Goal: Book appointment/travel/reservation

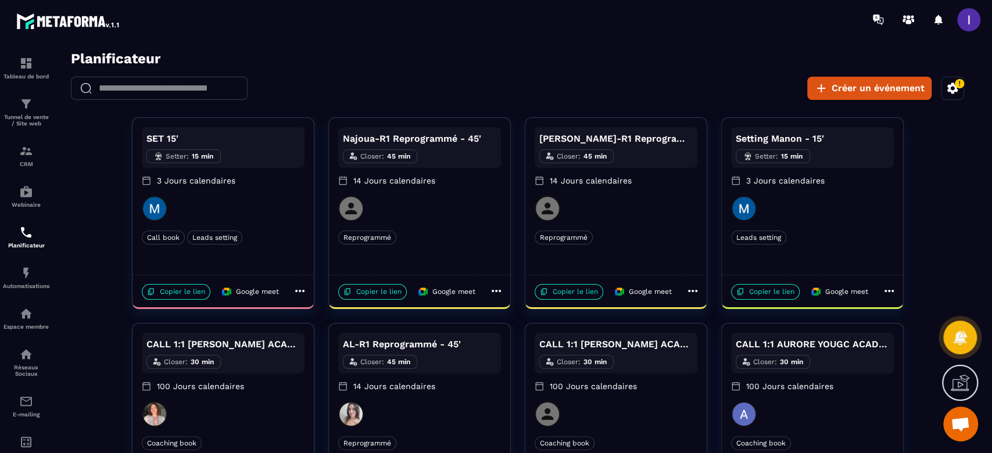
click at [499, 291] on icon at bounding box center [496, 291] width 9 height 2
click at [527, 333] on span "Dupliquer" at bounding box center [537, 333] width 42 height 12
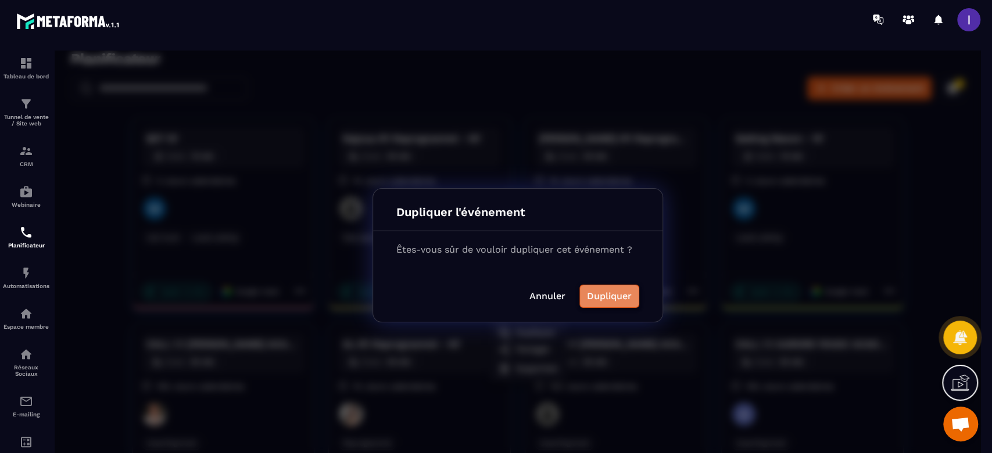
click at [615, 294] on button "Dupliquer" at bounding box center [610, 296] width 60 height 23
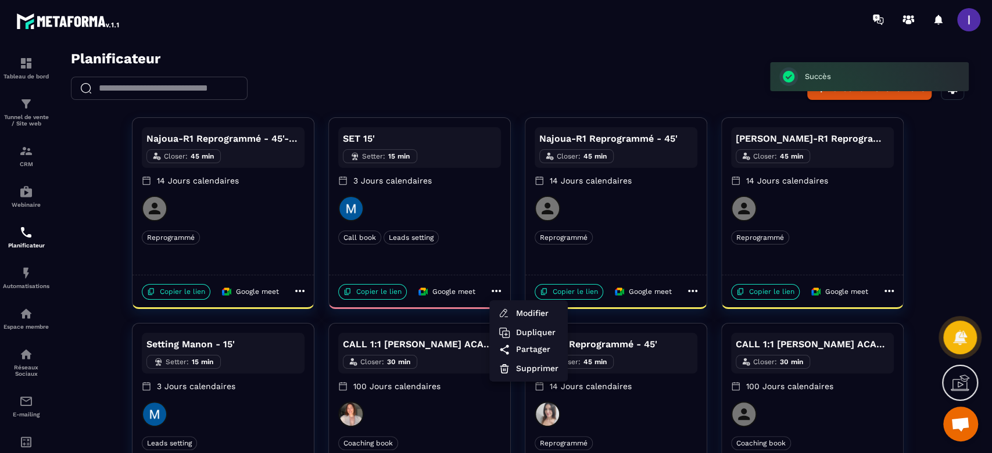
click at [299, 292] on div at bounding box center [518, 256] width 926 height 410
click at [302, 291] on icon at bounding box center [299, 291] width 9 height 2
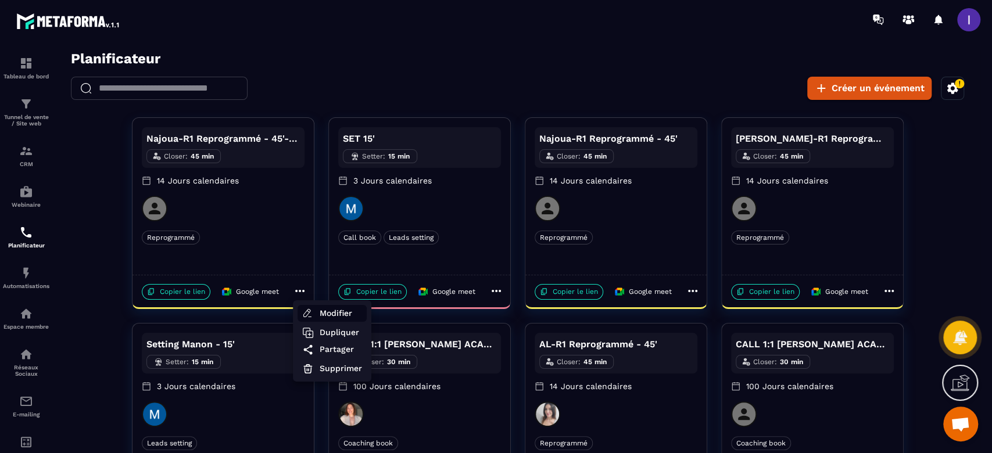
click at [324, 312] on span "Modifier" at bounding box center [341, 314] width 42 height 12
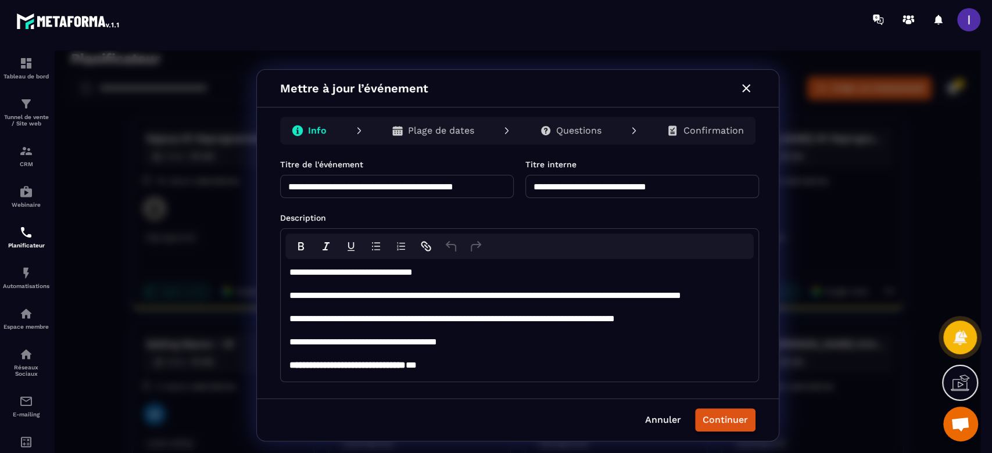
scroll to position [301, 0]
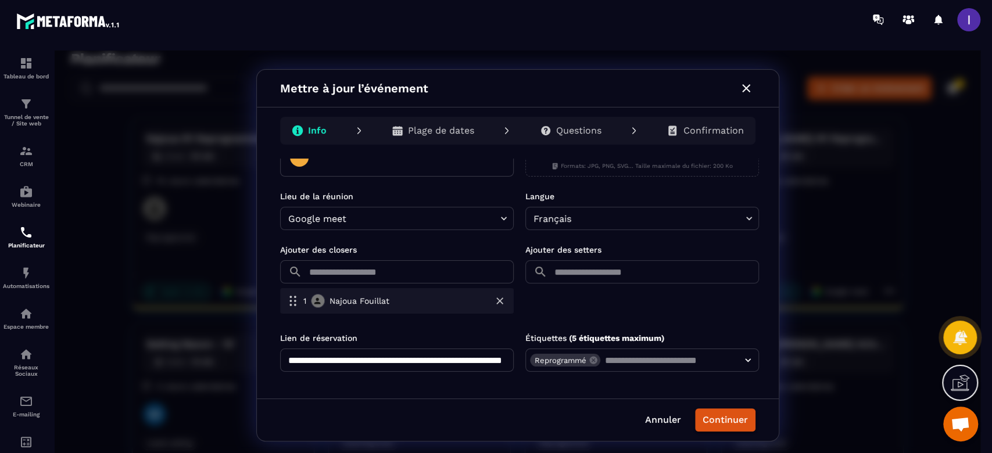
click at [497, 298] on icon "button" at bounding box center [500, 301] width 7 height 7
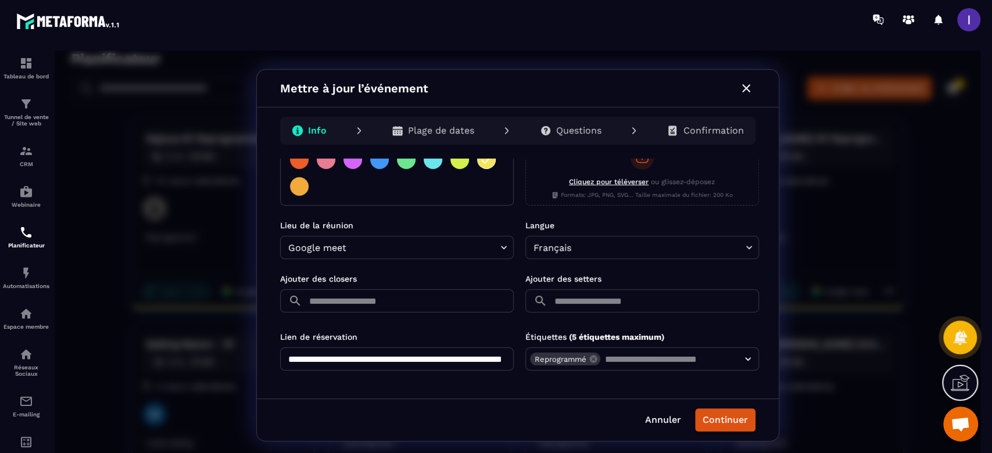
scroll to position [271, 0]
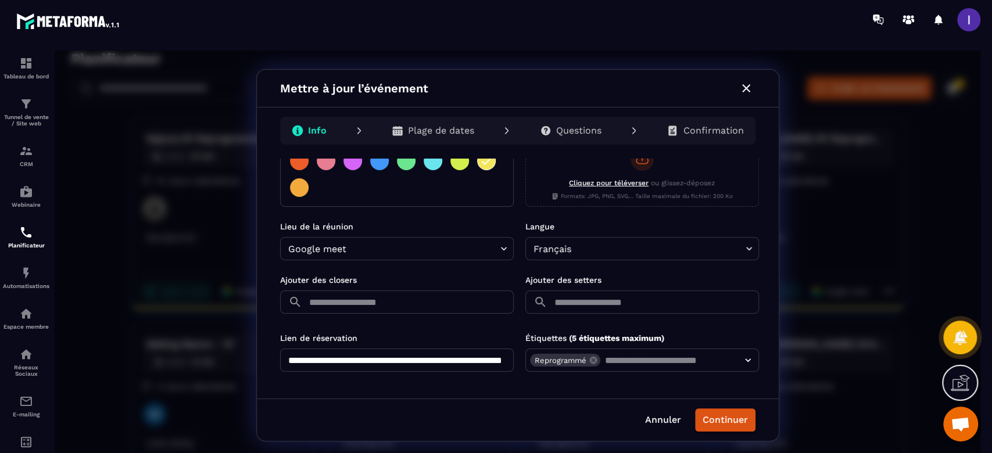
click at [343, 301] on input "text" at bounding box center [410, 302] width 207 height 23
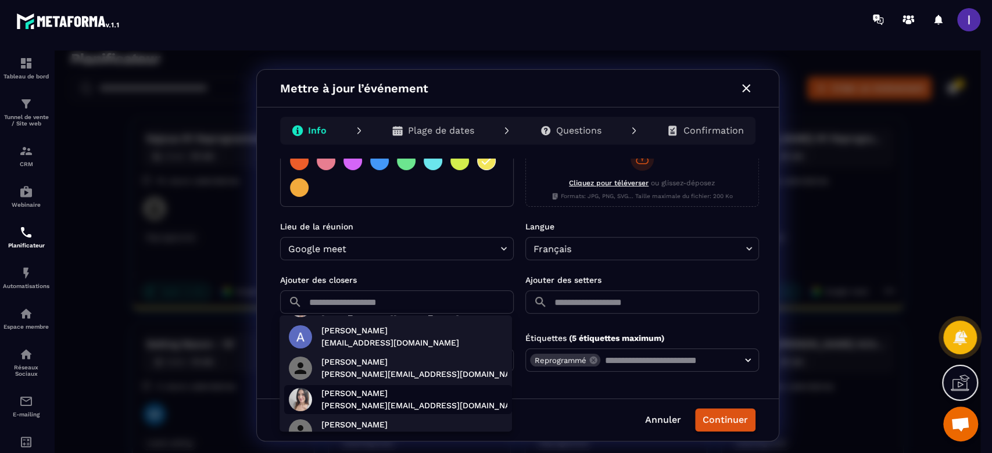
scroll to position [233, 0]
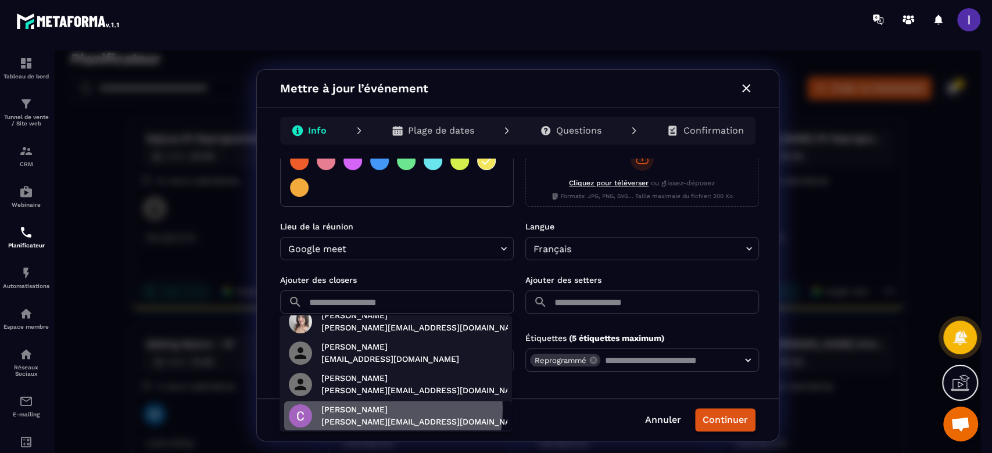
click at [377, 410] on p "Chloé Niola" at bounding box center [424, 410] width 204 height 12
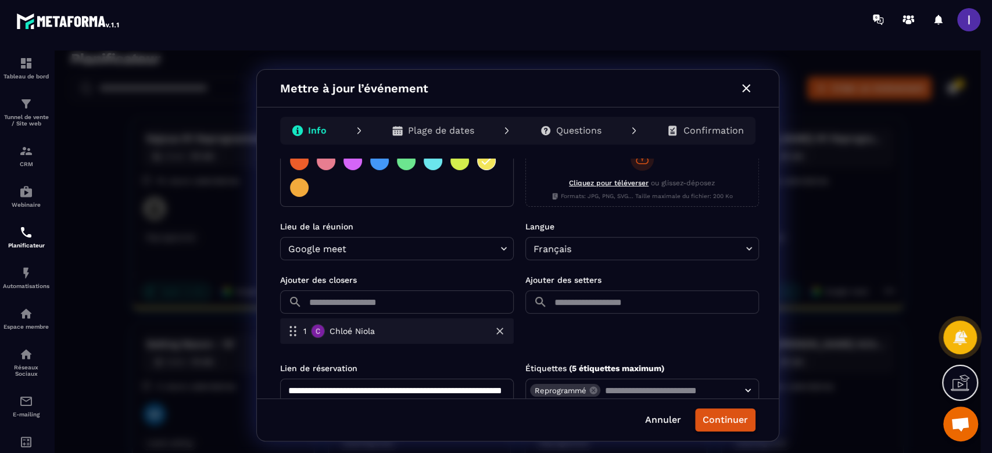
scroll to position [0, 0]
click at [478, 396] on input "**********" at bounding box center [397, 390] width 234 height 23
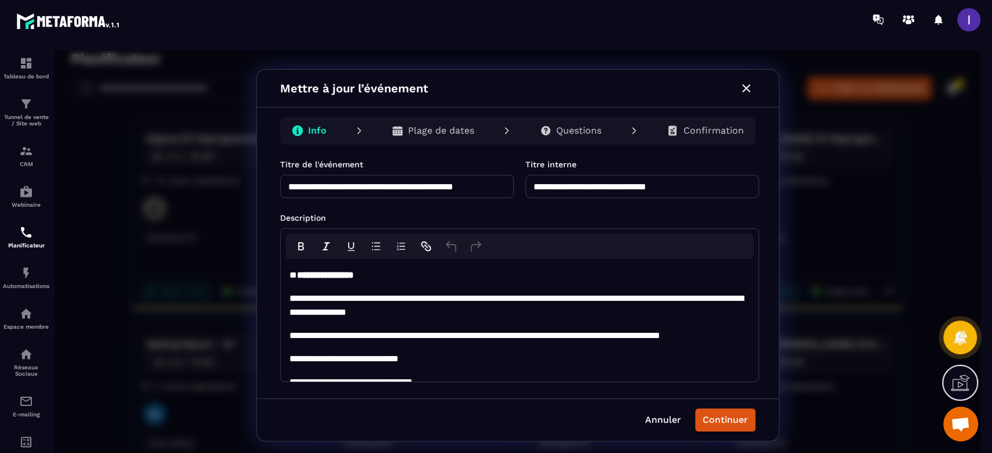
click at [598, 128] on p "Questions" at bounding box center [578, 131] width 45 height 12
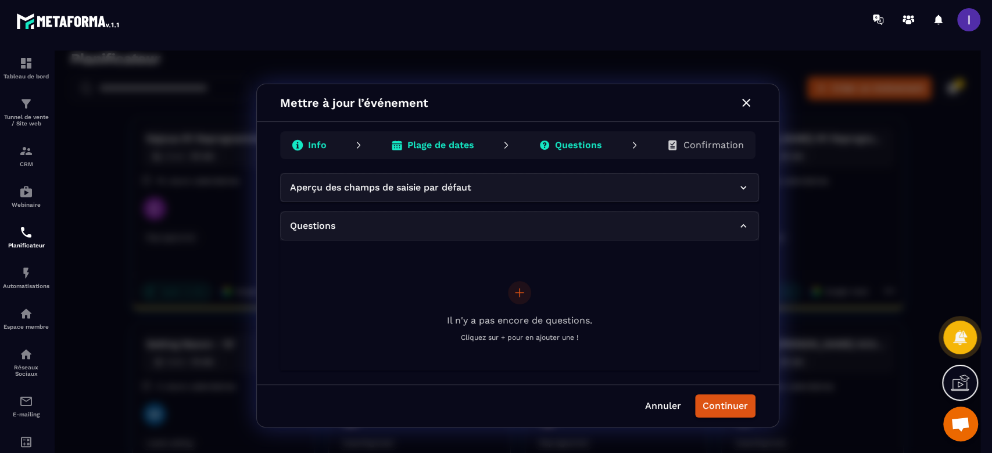
click at [691, 144] on p "Confirmation" at bounding box center [713, 146] width 60 height 12
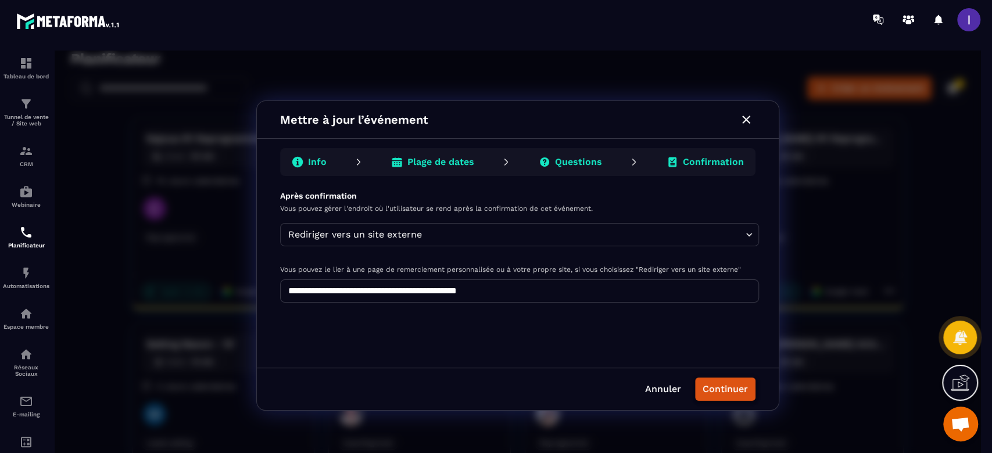
click at [708, 390] on button "Continuer" at bounding box center [725, 389] width 60 height 23
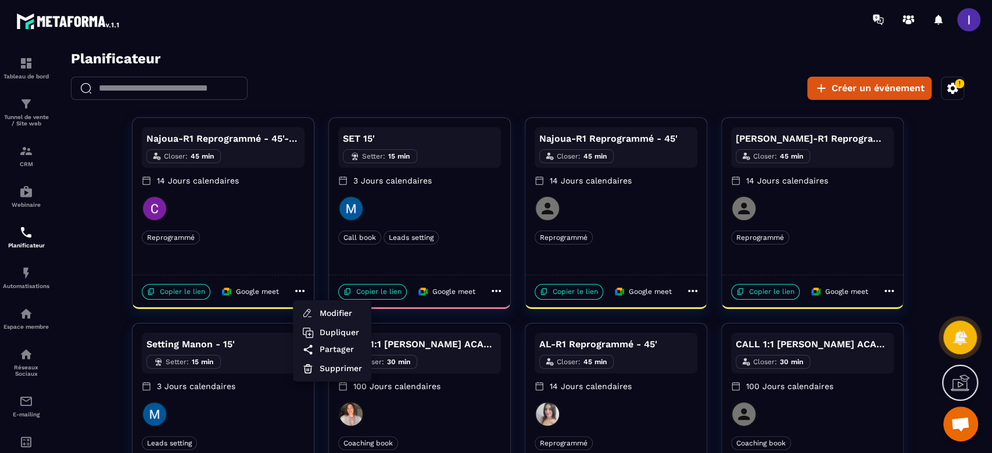
click at [302, 293] on div at bounding box center [518, 256] width 926 height 410
click at [298, 291] on icon at bounding box center [300, 291] width 14 height 14
click at [344, 316] on span "Modifier" at bounding box center [341, 314] width 42 height 12
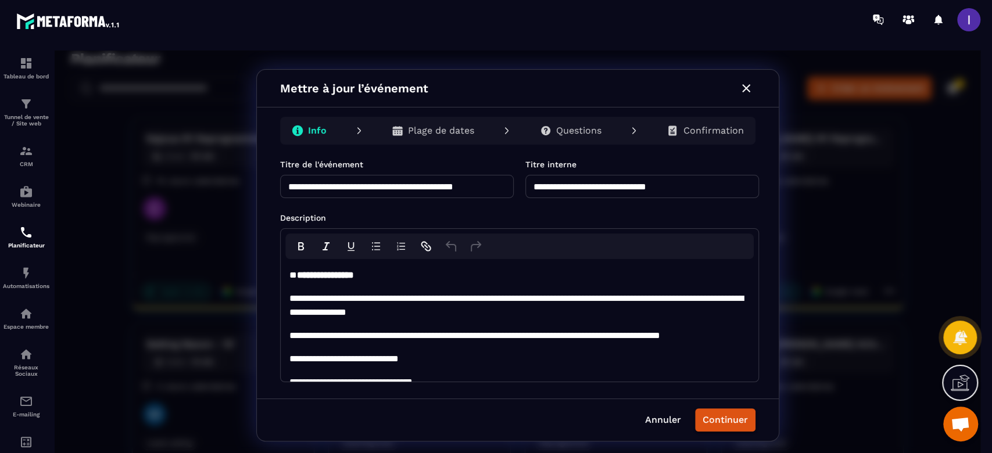
drag, startPoint x: 563, startPoint y: 187, endPoint x: 516, endPoint y: 184, distance: 47.8
click at [518, 184] on div "**********" at bounding box center [519, 179] width 479 height 40
type input "**********"
click at [295, 183] on input "**********" at bounding box center [397, 186] width 234 height 23
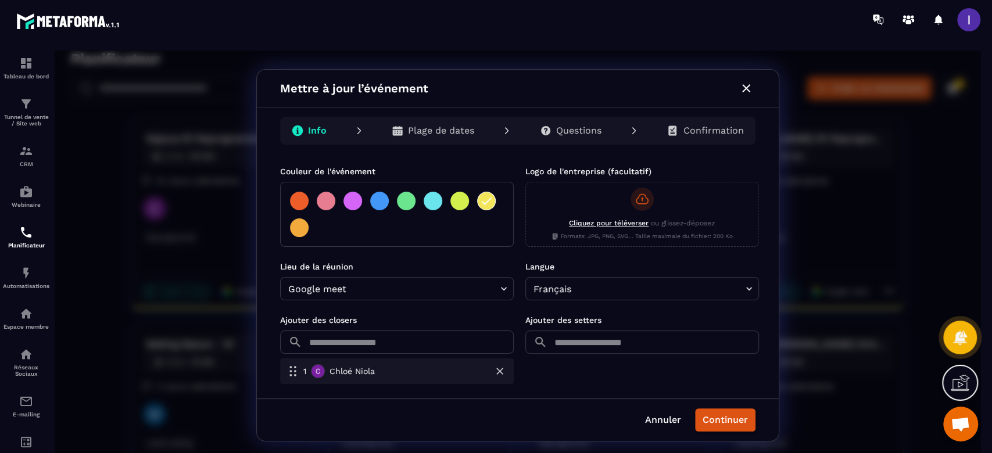
scroll to position [233, 0]
type input "**********"
click at [737, 417] on button "Continuer" at bounding box center [725, 420] width 60 height 23
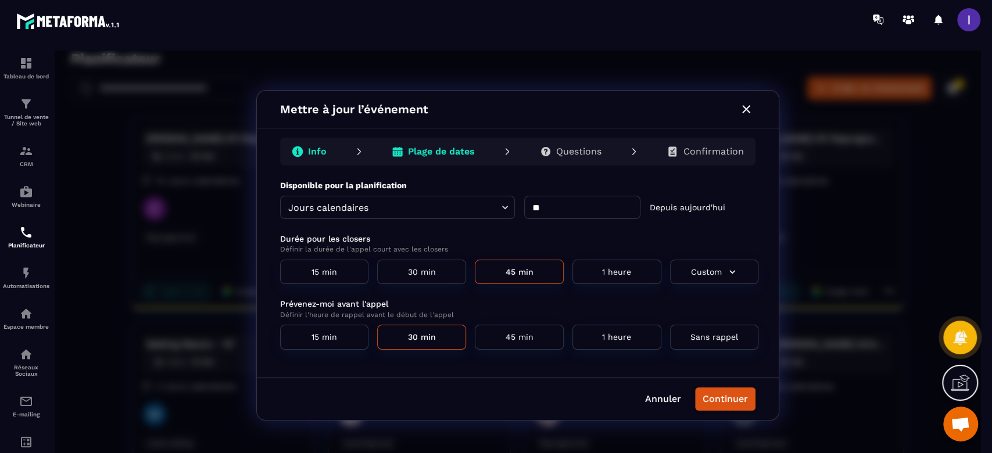
scroll to position [0, 0]
click at [729, 154] on p "Confirmation" at bounding box center [713, 152] width 60 height 12
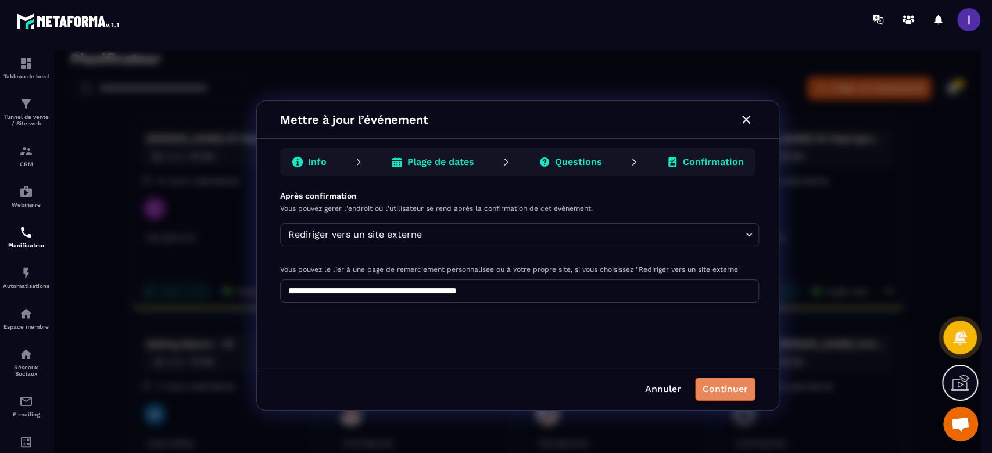
click at [743, 394] on button "Continuer" at bounding box center [725, 389] width 60 height 23
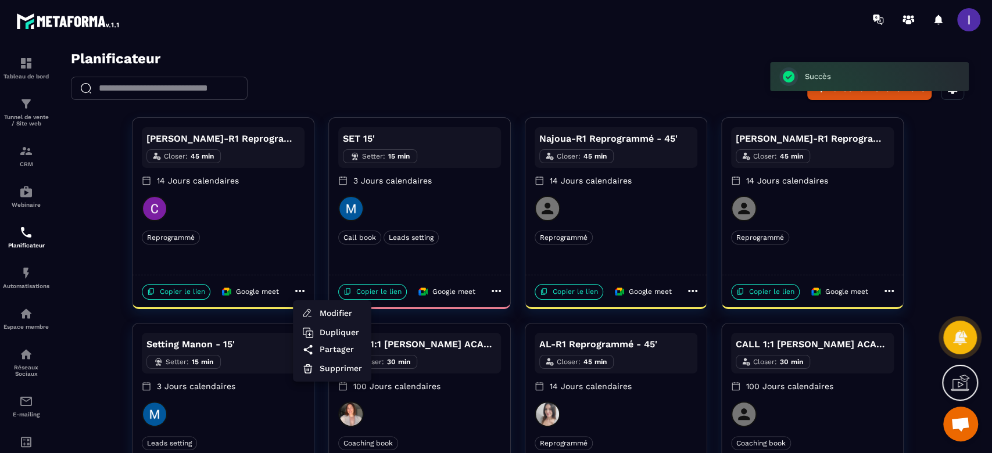
click at [198, 292] on div at bounding box center [518, 256] width 926 height 410
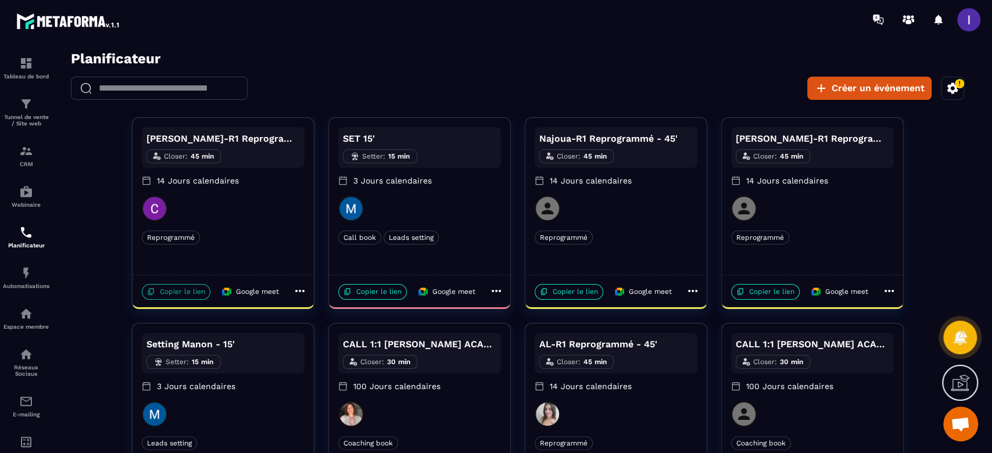
click at [168, 294] on p "Copier le lien" at bounding box center [176, 292] width 69 height 16
click at [295, 291] on icon at bounding box center [300, 291] width 14 height 14
click at [361, 313] on span "Modifier" at bounding box center [341, 314] width 42 height 12
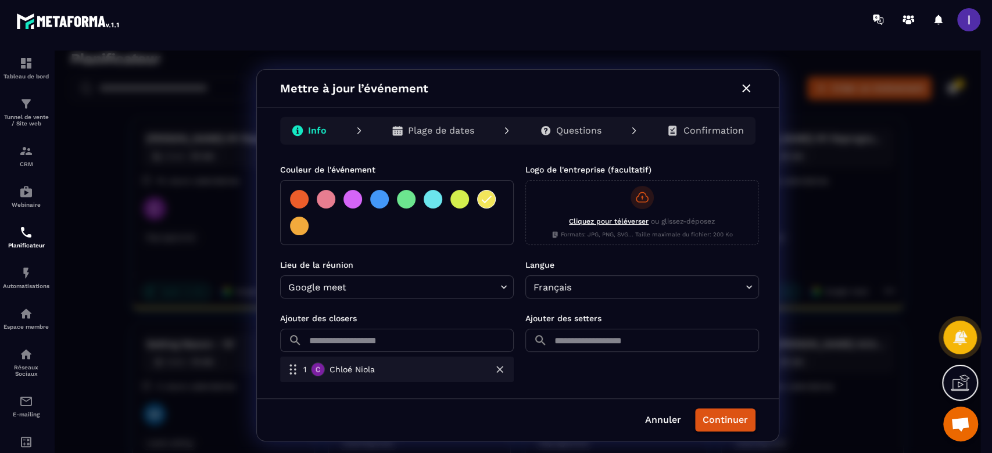
scroll to position [301, 0]
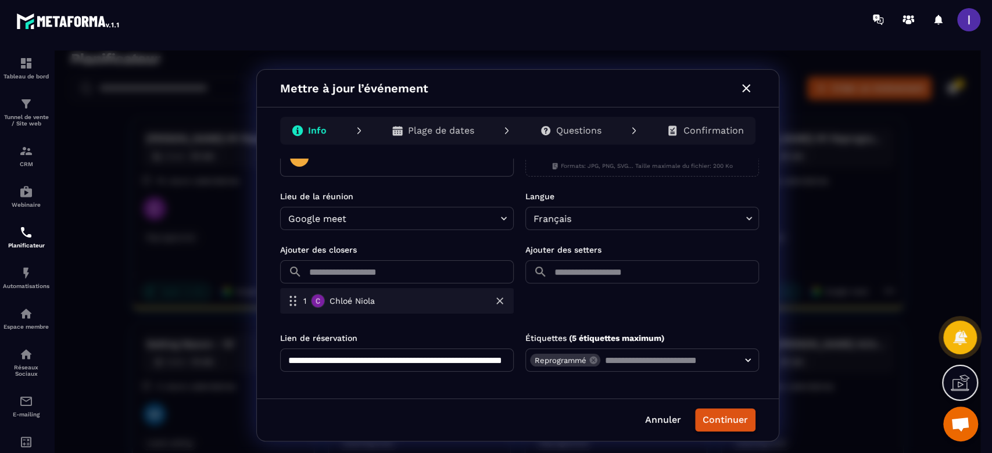
click at [479, 367] on input "**********" at bounding box center [397, 360] width 234 height 23
type input "**********"
click at [709, 425] on button "Continuer" at bounding box center [725, 420] width 60 height 23
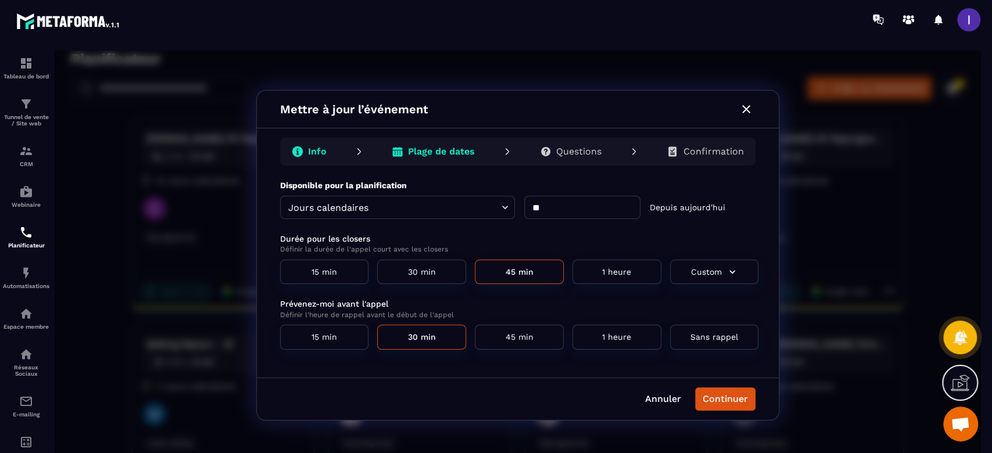
scroll to position [0, 0]
click at [699, 158] on p "Confirmation" at bounding box center [713, 152] width 60 height 12
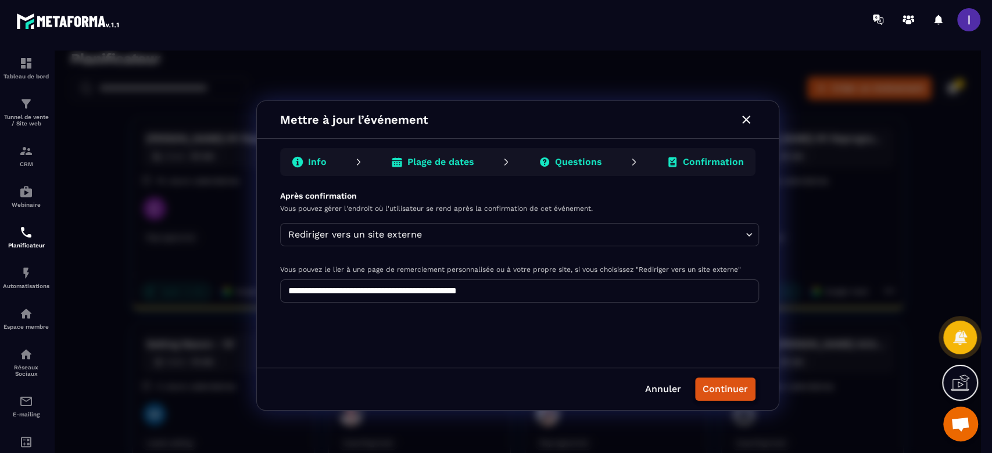
click at [728, 380] on button "Continuer" at bounding box center [725, 389] width 60 height 23
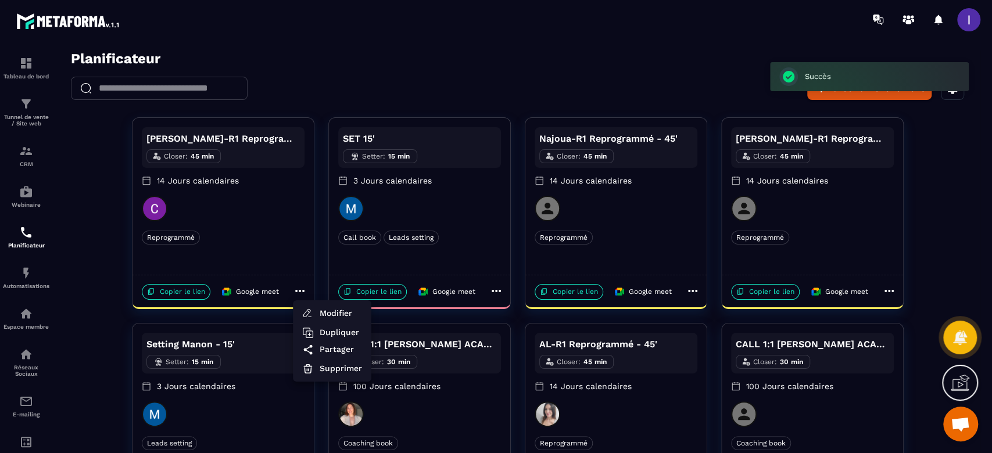
click at [190, 294] on div at bounding box center [518, 256] width 926 height 410
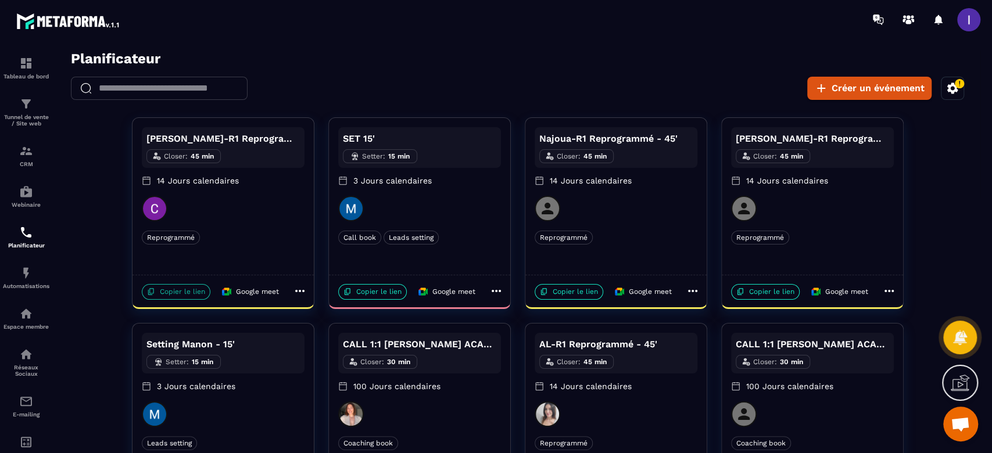
click at [172, 292] on p "Copier le lien" at bounding box center [176, 292] width 69 height 16
click at [173, 282] on div "Copier le lien Google meet" at bounding box center [211, 290] width 149 height 22
click at [181, 291] on p "Copier le lien" at bounding box center [176, 292] width 69 height 16
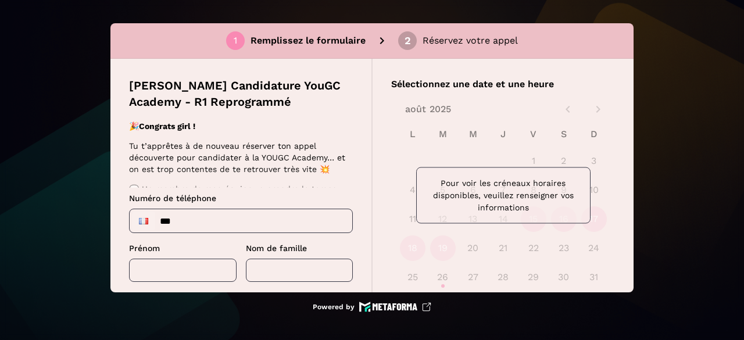
click at [217, 217] on input "***" at bounding box center [241, 220] width 223 height 23
type input "**********"
click at [193, 261] on input "text" at bounding box center [183, 270] width 108 height 23
type input "*****"
click at [328, 277] on input "text" at bounding box center [300, 270] width 108 height 23
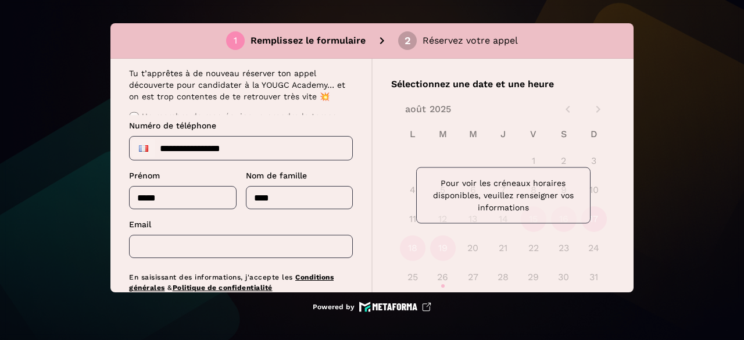
scroll to position [133, 0]
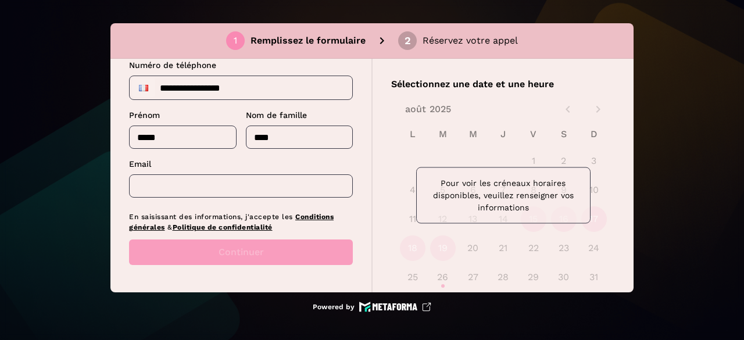
type input "****"
click at [230, 188] on input "text" at bounding box center [241, 185] width 224 height 23
type input "**********"
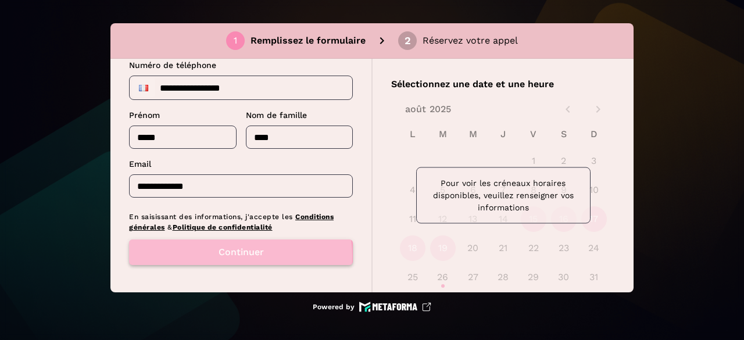
click at [233, 255] on button "Continuer" at bounding box center [241, 253] width 224 height 26
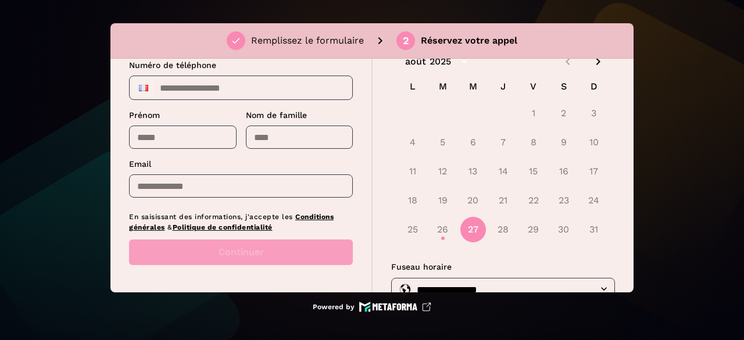
scroll to position [58, 0]
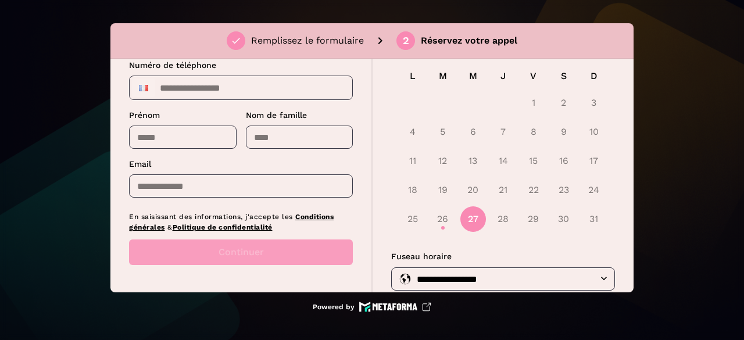
click at [476, 223] on button "27" at bounding box center [473, 219] width 26 height 26
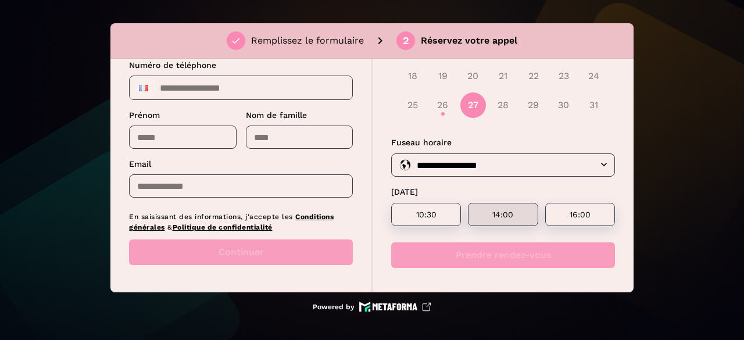
scroll to position [174, 0]
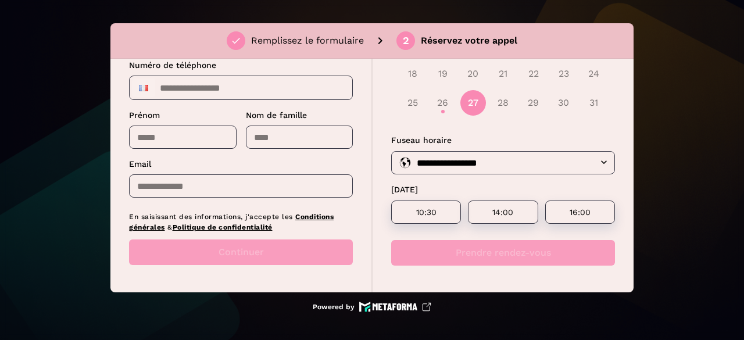
click at [445, 103] on div "25 26 27 28 29 30 31" at bounding box center [503, 103] width 224 height 28
click at [442, 103] on div "25 26 27 28 29 30 31" at bounding box center [503, 103] width 224 height 28
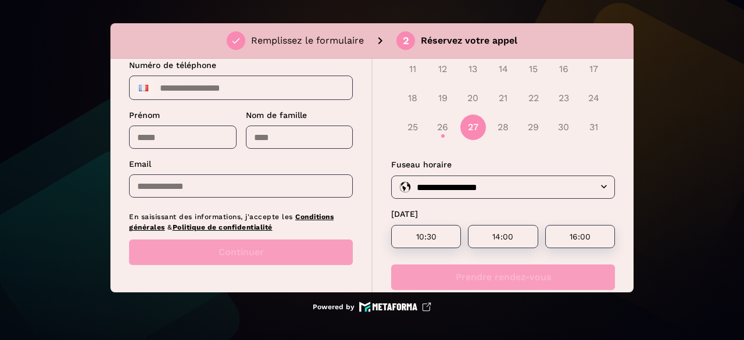
scroll to position [116, 0]
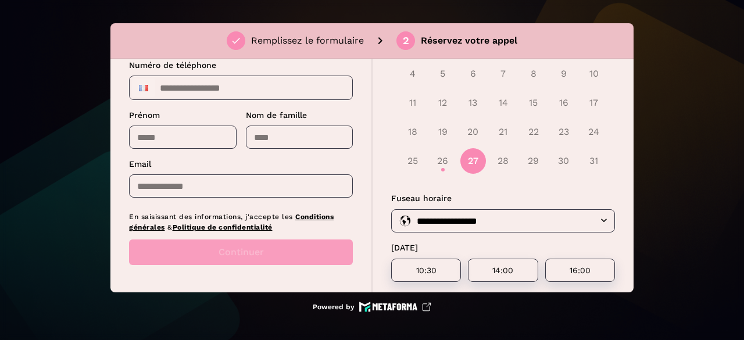
click at [438, 157] on div "25 26 27 28 29 30 31" at bounding box center [503, 161] width 224 height 28
click at [444, 166] on div "25 26 27 28 29 30 31" at bounding box center [503, 161] width 224 height 28
click at [444, 158] on div "25 26 27 28 29 30 31" at bounding box center [503, 161] width 224 height 28
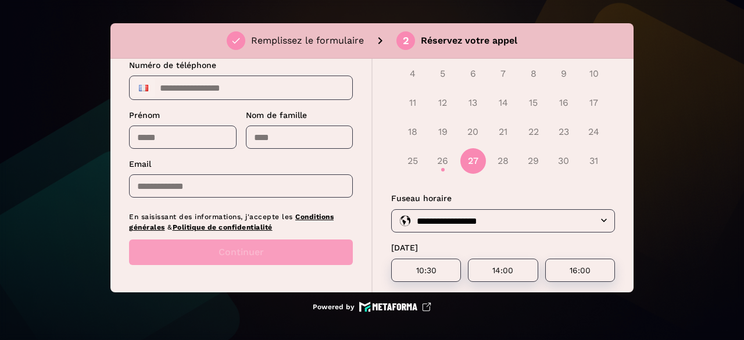
click at [440, 158] on div "25 26 27 28 29 30 31" at bounding box center [503, 161] width 224 height 28
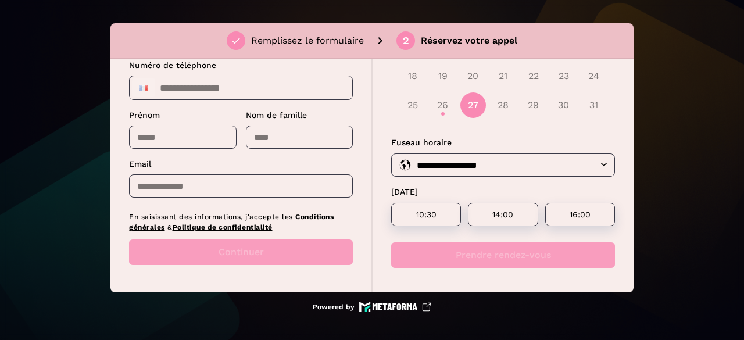
scroll to position [174, 0]
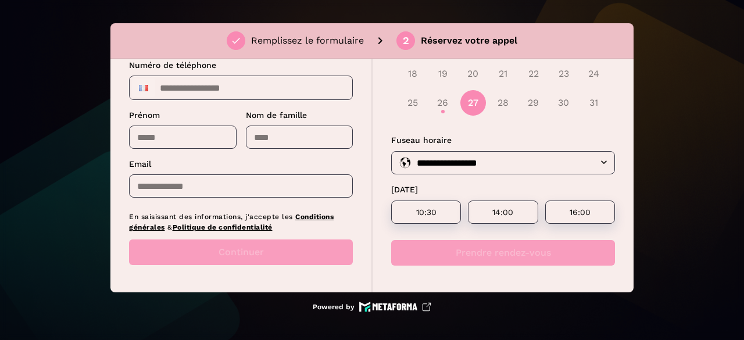
click at [67, 76] on div "**********" at bounding box center [372, 170] width 744 height 340
